Goal: Information Seeking & Learning: Learn about a topic

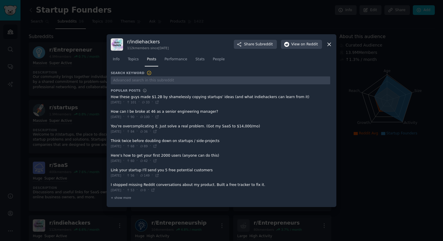
scroll to position [146, 0]
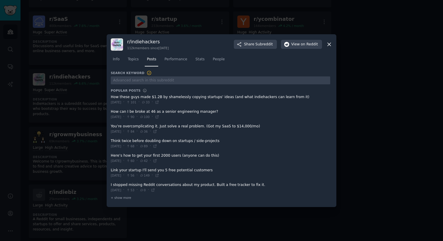
click at [78, 44] on div at bounding box center [221, 120] width 443 height 241
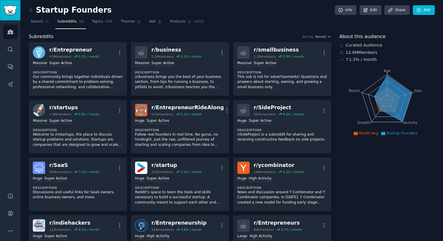
click at [3, 9] on link "Sidebar" at bounding box center [10, 10] width 21 height 21
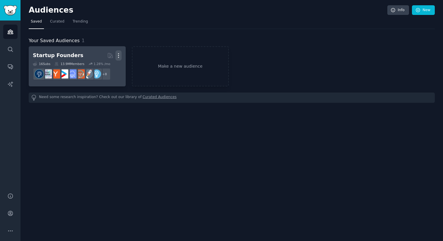
click at [120, 57] on icon "button" at bounding box center [118, 55] width 6 height 6
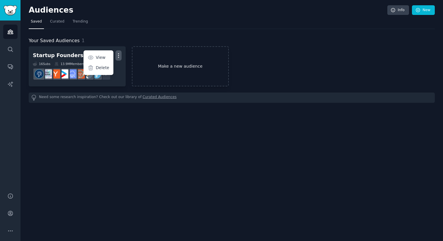
click at [165, 73] on link "Make a new audience" at bounding box center [180, 66] width 97 height 40
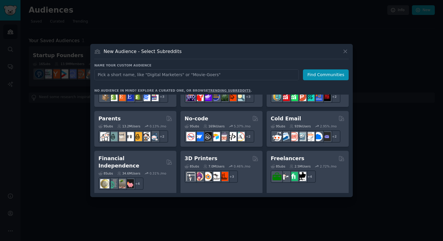
scroll to position [290, 0]
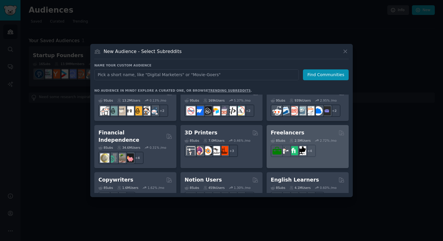
click at [286, 134] on h2 "Freelancers" at bounding box center [288, 132] width 34 height 7
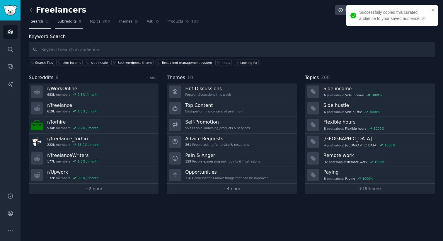
click at [67, 28] on link "Subreddits 8" at bounding box center [69, 23] width 28 height 12
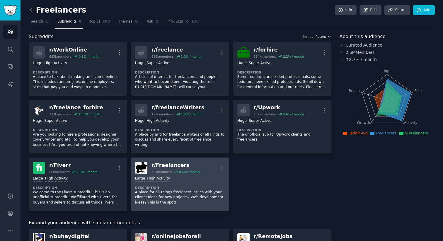
click at [189, 184] on div "Large High Activity Description A place for all-things freelance! Issues with y…" at bounding box center [180, 190] width 90 height 33
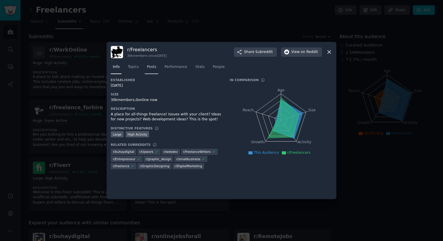
click at [148, 73] on link "Posts" at bounding box center [151, 68] width 13 height 12
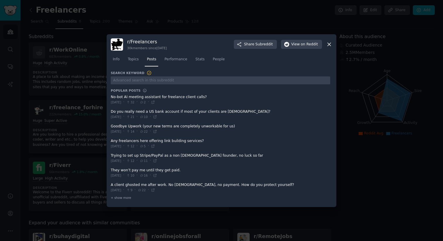
click at [332, 45] on icon at bounding box center [329, 44] width 6 height 6
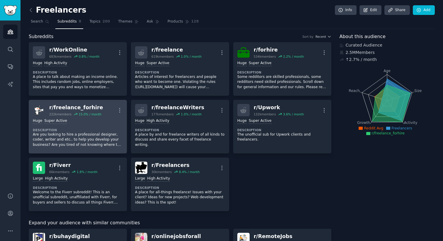
click at [84, 109] on div "r/ freelance_forhire" at bounding box center [76, 107] width 54 height 7
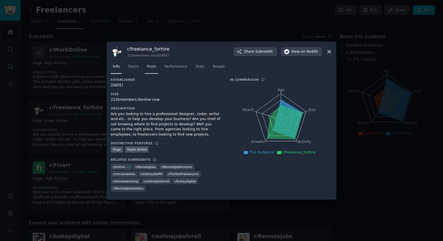
click at [152, 66] on span "Posts" at bounding box center [151, 66] width 9 height 5
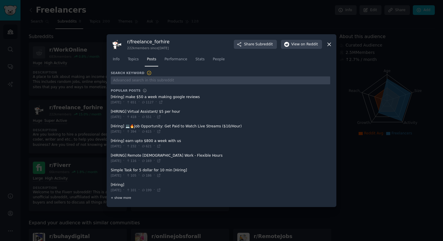
click at [122, 198] on span "+ show more" at bounding box center [121, 198] width 21 height 4
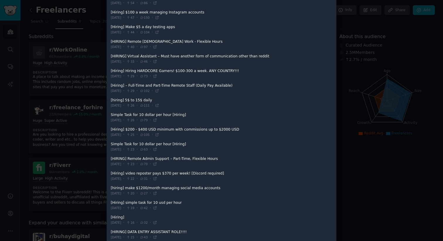
scroll to position [173, 0]
click at [81, 133] on div at bounding box center [221, 120] width 443 height 241
